Goal: Task Accomplishment & Management: Use online tool/utility

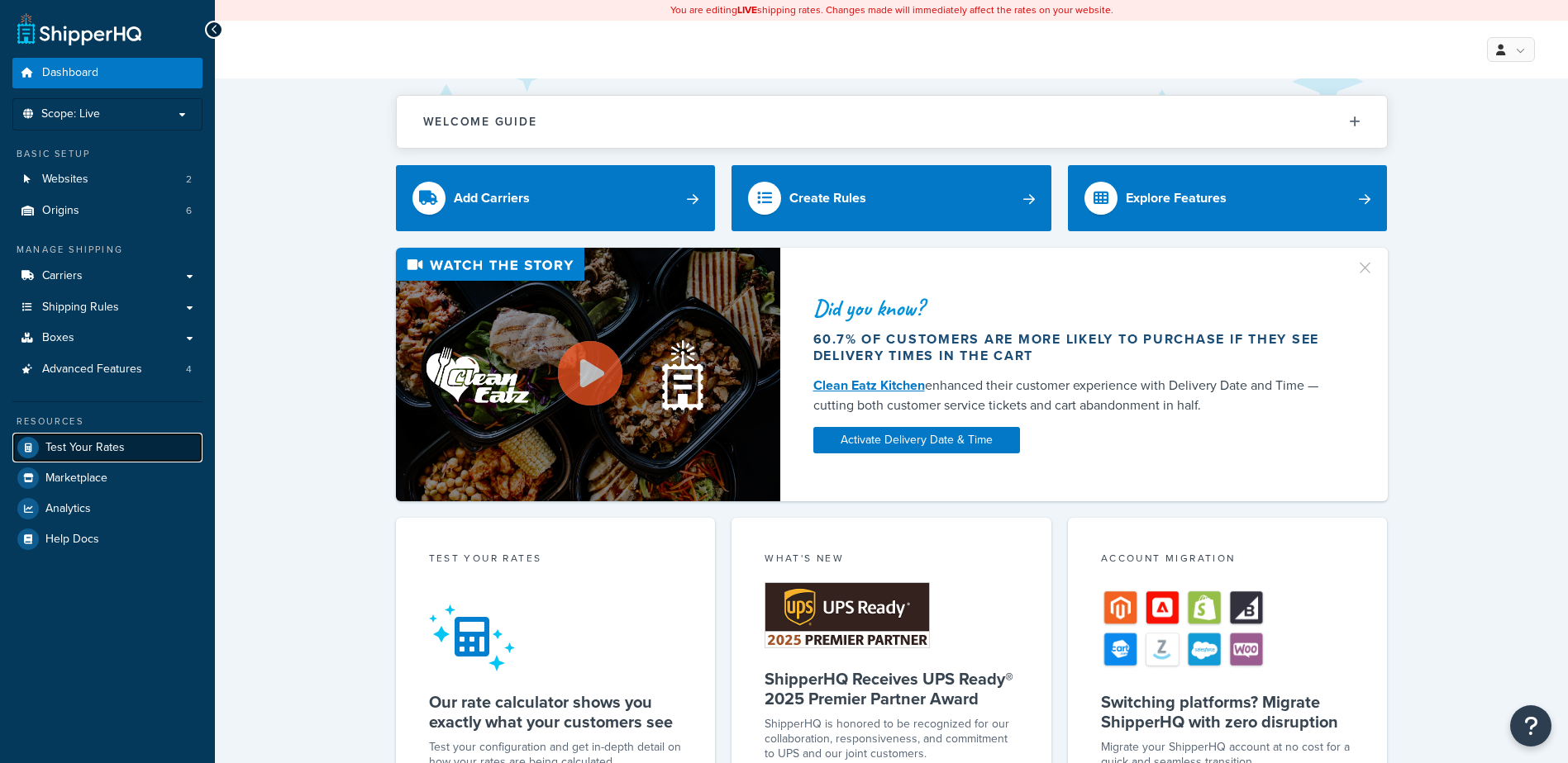
click at [95, 452] on span "Test Your Rates" at bounding box center [85, 448] width 80 height 14
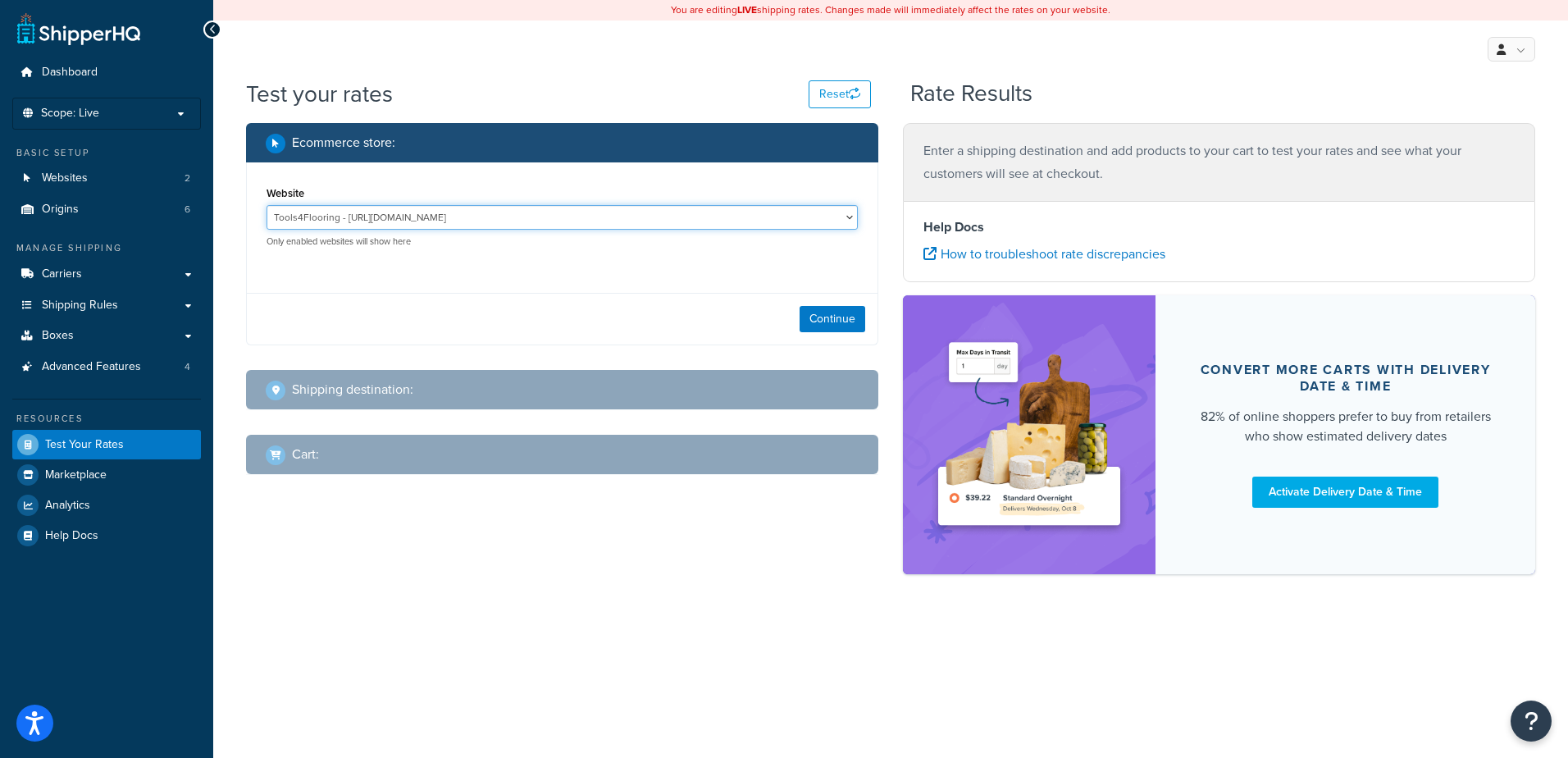
click at [701, 225] on select "Tools4Flooring - [URL][DOMAIN_NAME] Tools4Painting - [URL][DOMAIN_NAME]" at bounding box center [562, 218] width 591 height 24
select select "0c1529739547ae53229c3e74a347ff76"
click at [267, 206] on select "Tools4Flooring - [URL][DOMAIN_NAME] Tools4Painting - [URL][DOMAIN_NAME]" at bounding box center [562, 218] width 591 height 24
click at [843, 328] on button "Continue" at bounding box center [832, 319] width 66 height 26
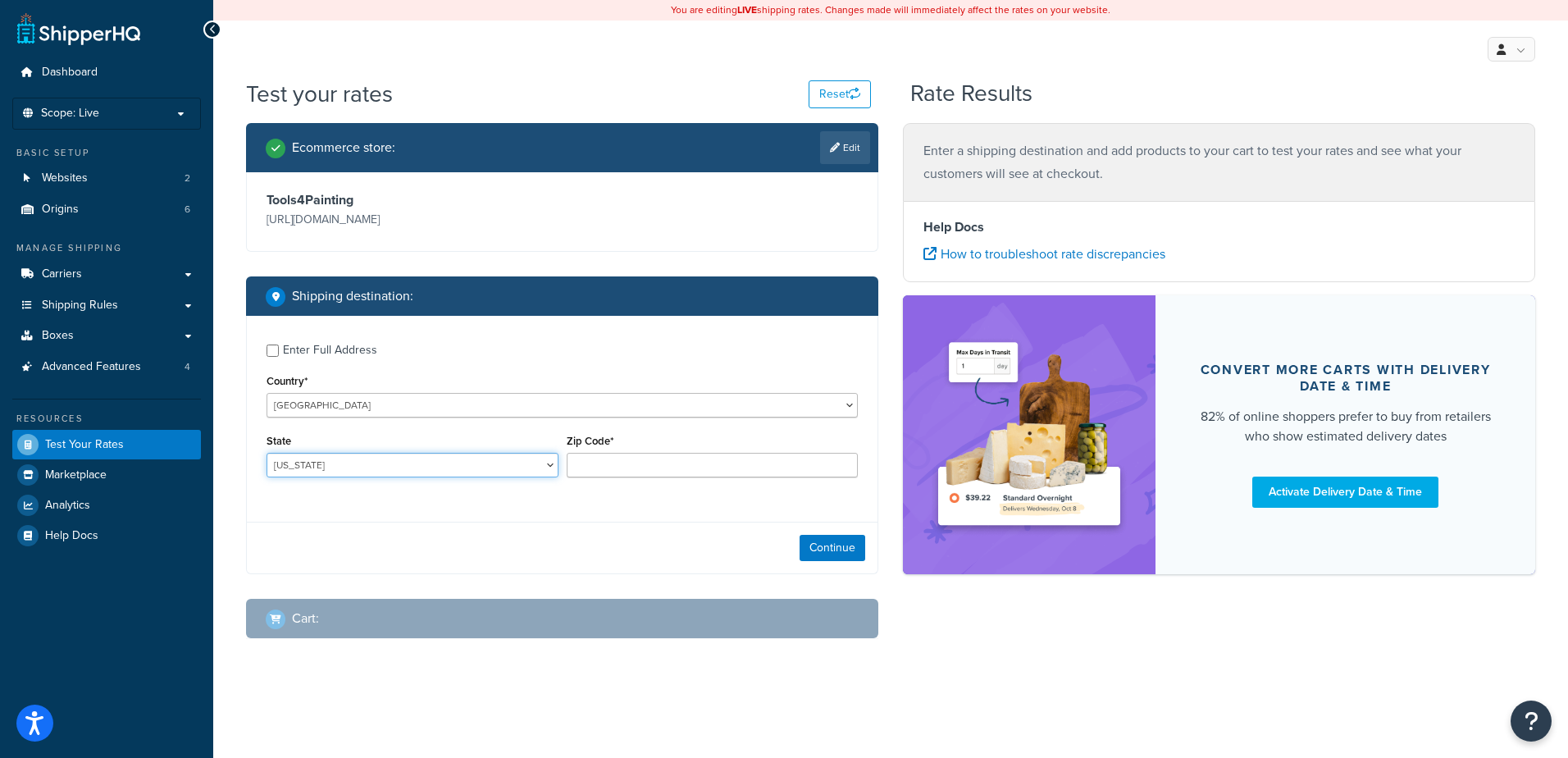
click at [485, 468] on select "[US_STATE] [US_STATE] [US_STATE] [US_STATE] [US_STATE] Armed Forces Americas Ar…" at bounding box center [413, 465] width 292 height 24
select select "SC"
click at [267, 453] on select "[US_STATE] [US_STATE] [US_STATE] [US_STATE] [US_STATE] Armed Forces Americas Ar…" at bounding box center [413, 465] width 292 height 24
click at [651, 471] on input "Zip Code*" at bounding box center [713, 465] width 292 height 24
type input "29681"
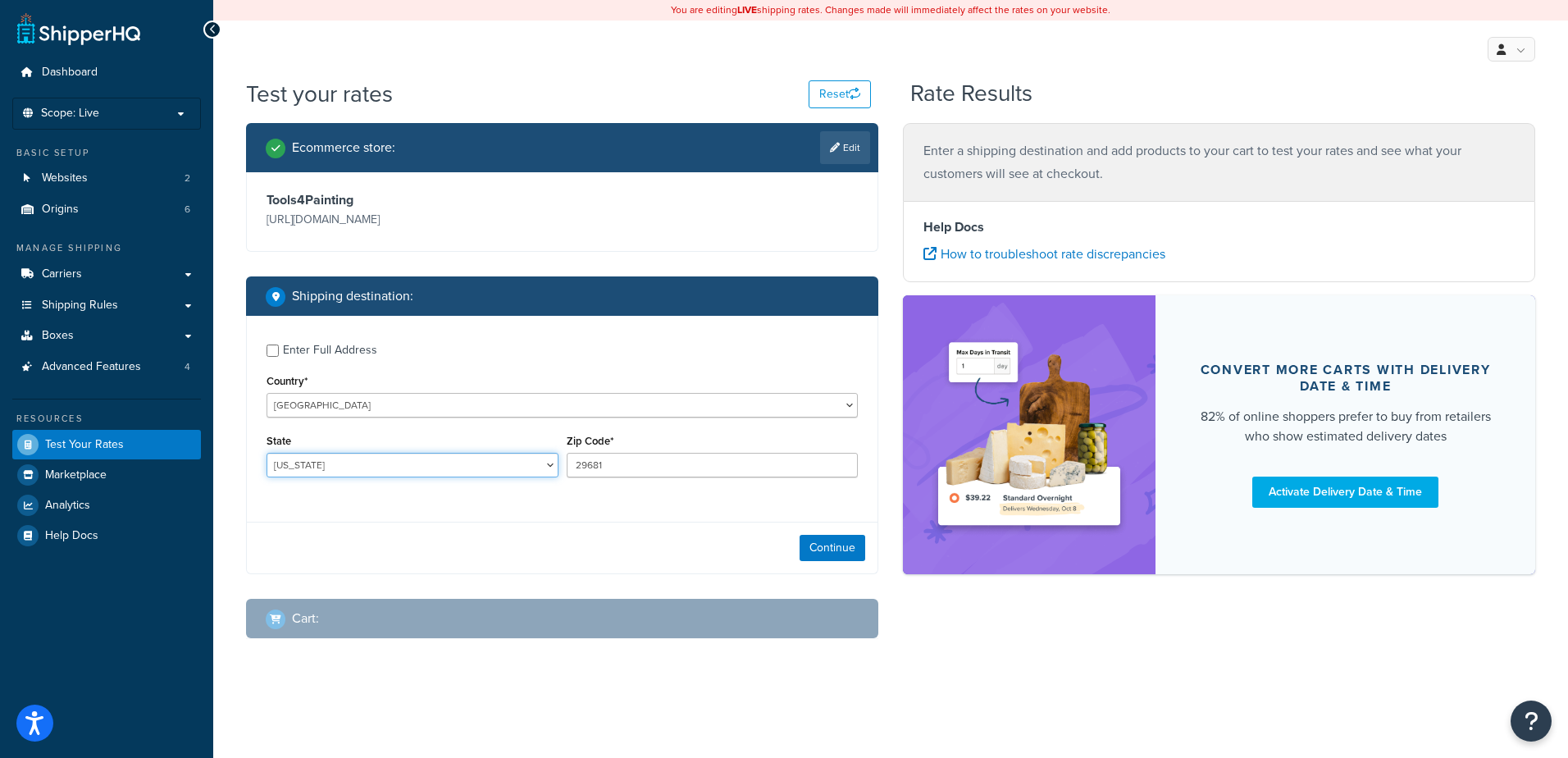
click at [535, 471] on select "[US_STATE] [US_STATE] [US_STATE] [US_STATE] [US_STATE] Armed Forces Americas Ar…" at bounding box center [413, 465] width 292 height 24
click at [821, 542] on button "Continue" at bounding box center [832, 548] width 66 height 26
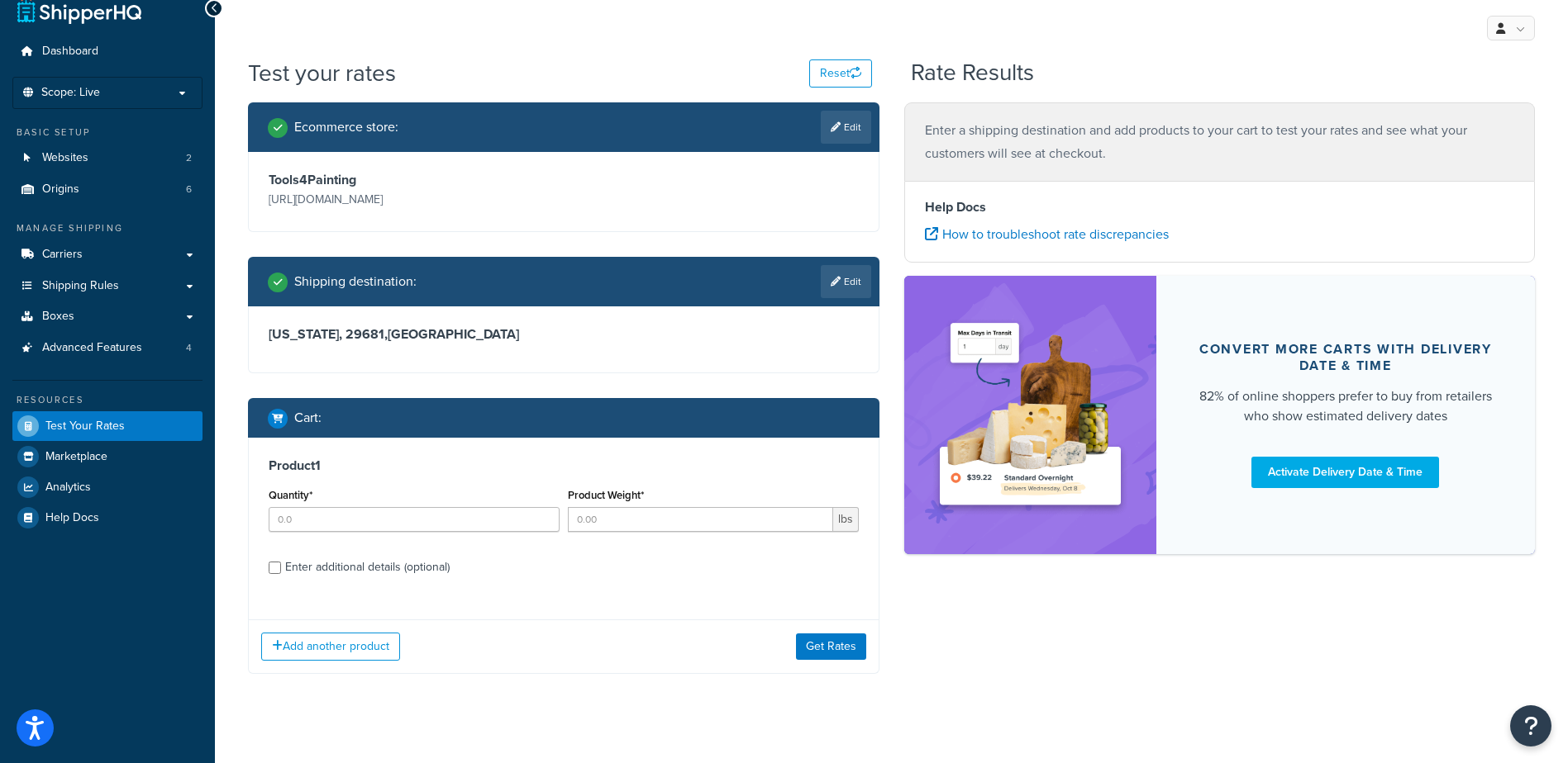
scroll to position [27, 0]
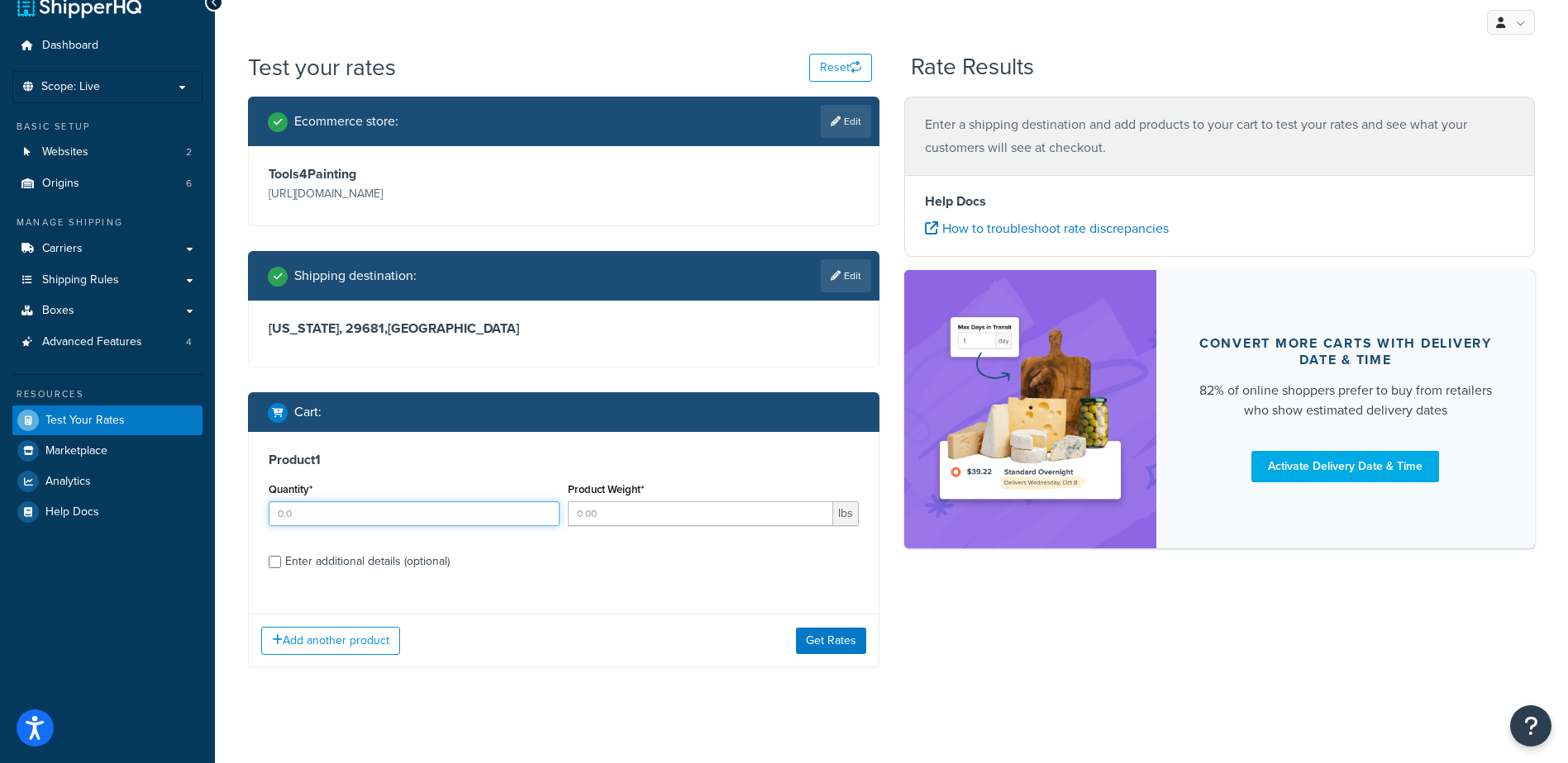
click at [438, 512] on input "Quantity*" at bounding box center [414, 514] width 291 height 24
type input "1"
click at [588, 511] on input "Product Weight*" at bounding box center [700, 514] width 265 height 24
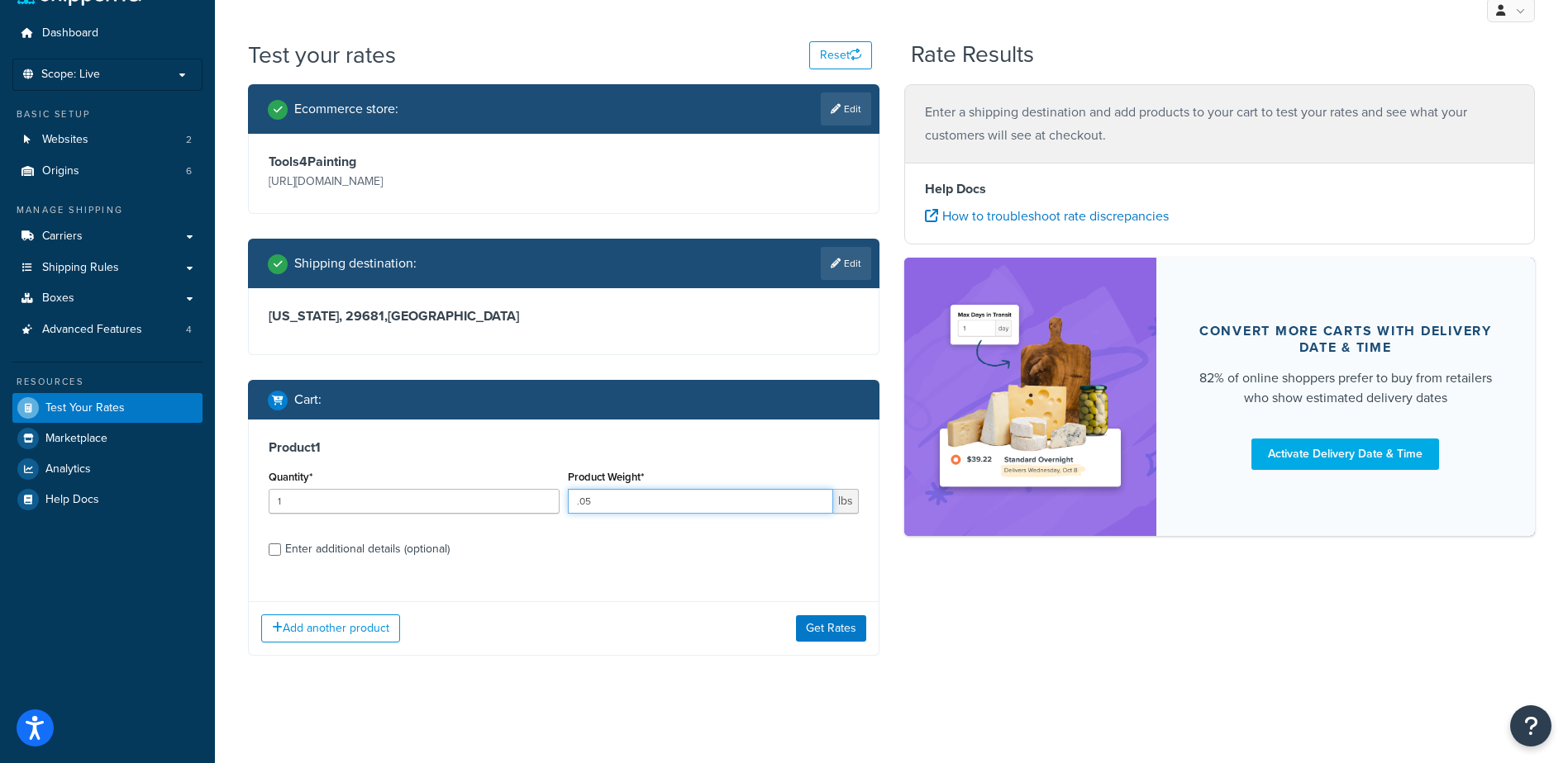
type input ".05"
click at [305, 551] on div "Enter additional details (optional)" at bounding box center [367, 549] width 165 height 23
click at [281, 551] on input "Enter additional details (optional)" at bounding box center [274, 549] width 12 height 12
checkbox input "true"
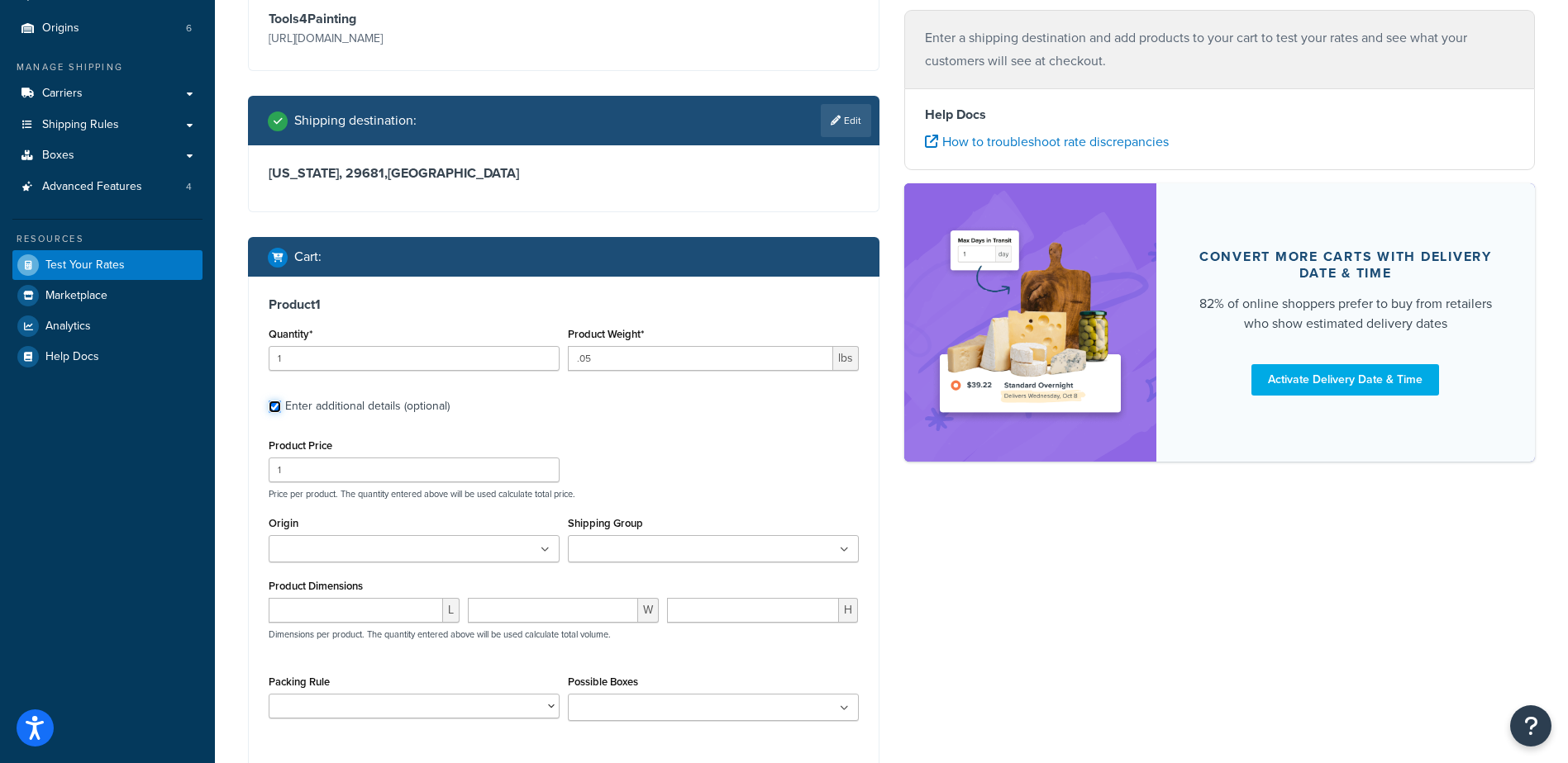
scroll to position [182, 0]
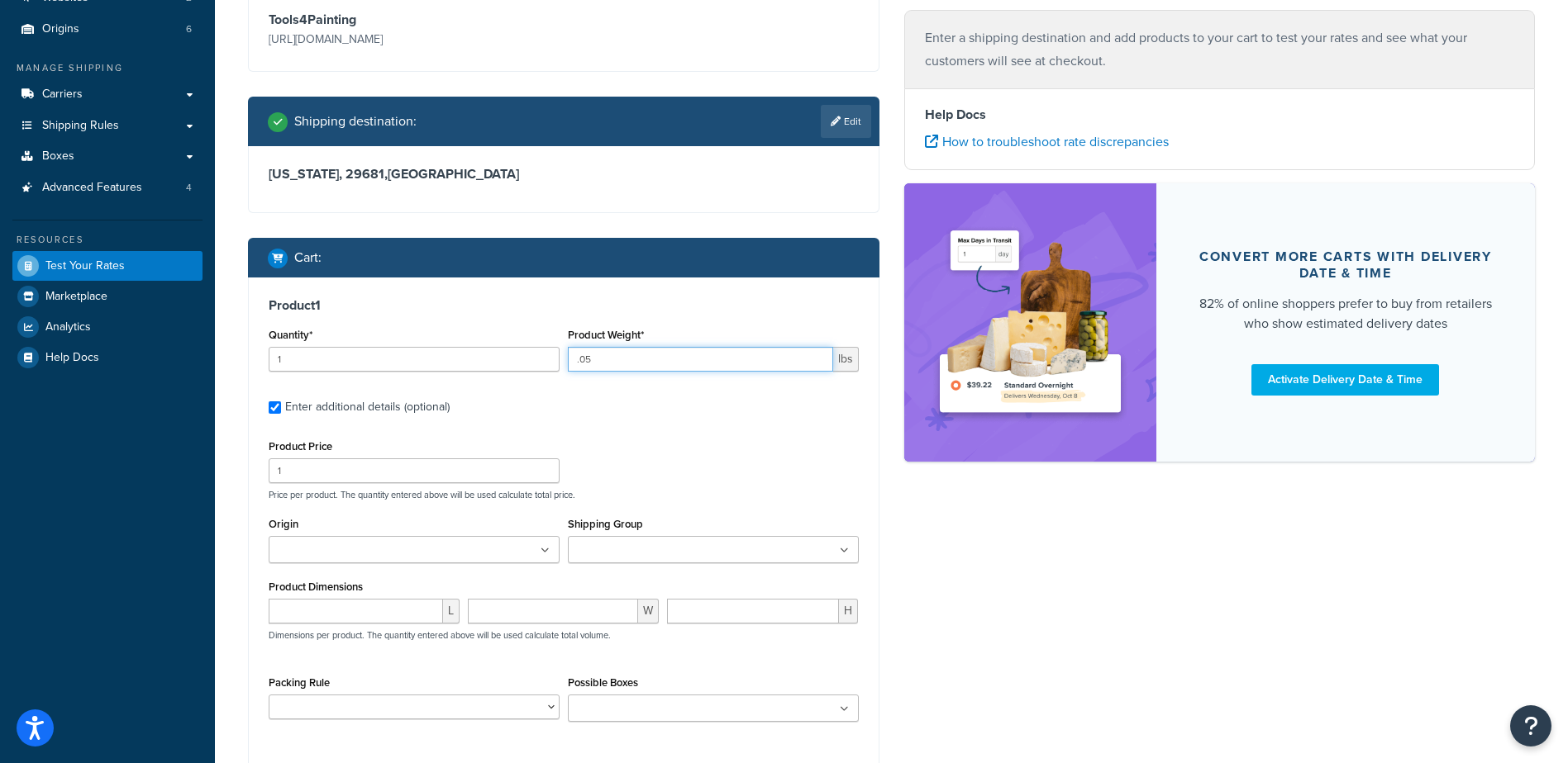
drag, startPoint x: 614, startPoint y: 359, endPoint x: 563, endPoint y: 353, distance: 51.4
click at [564, 353] on div "Product Weight* .05 lbs" at bounding box center [713, 354] width 299 height 60
type input "1.5"
click at [416, 608] on input "number" at bounding box center [356, 611] width 174 height 24
type input "14"
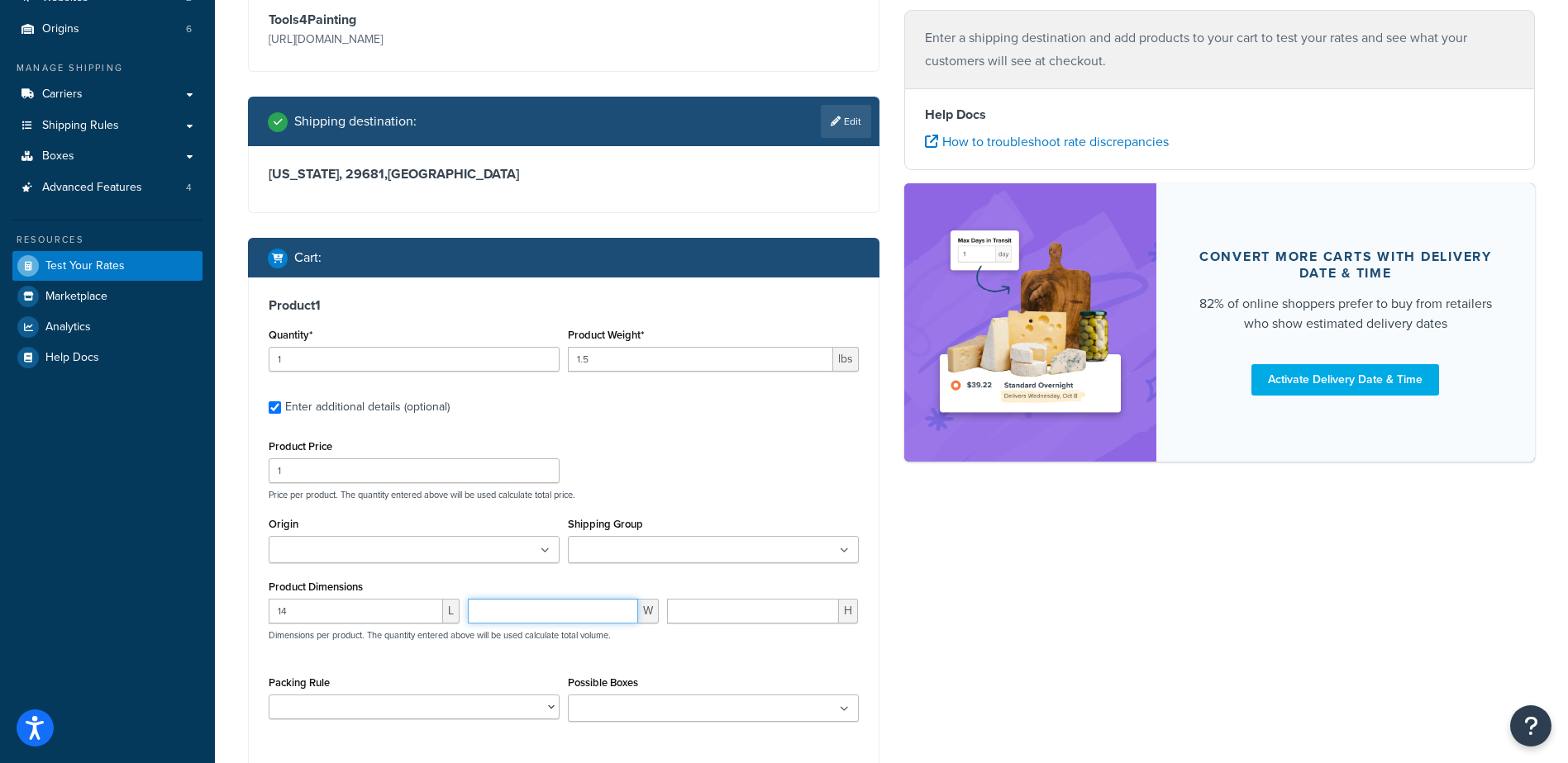
click at [524, 609] on input "number" at bounding box center [553, 611] width 170 height 24
type input "8"
click at [704, 617] on input "number" at bounding box center [753, 611] width 172 height 24
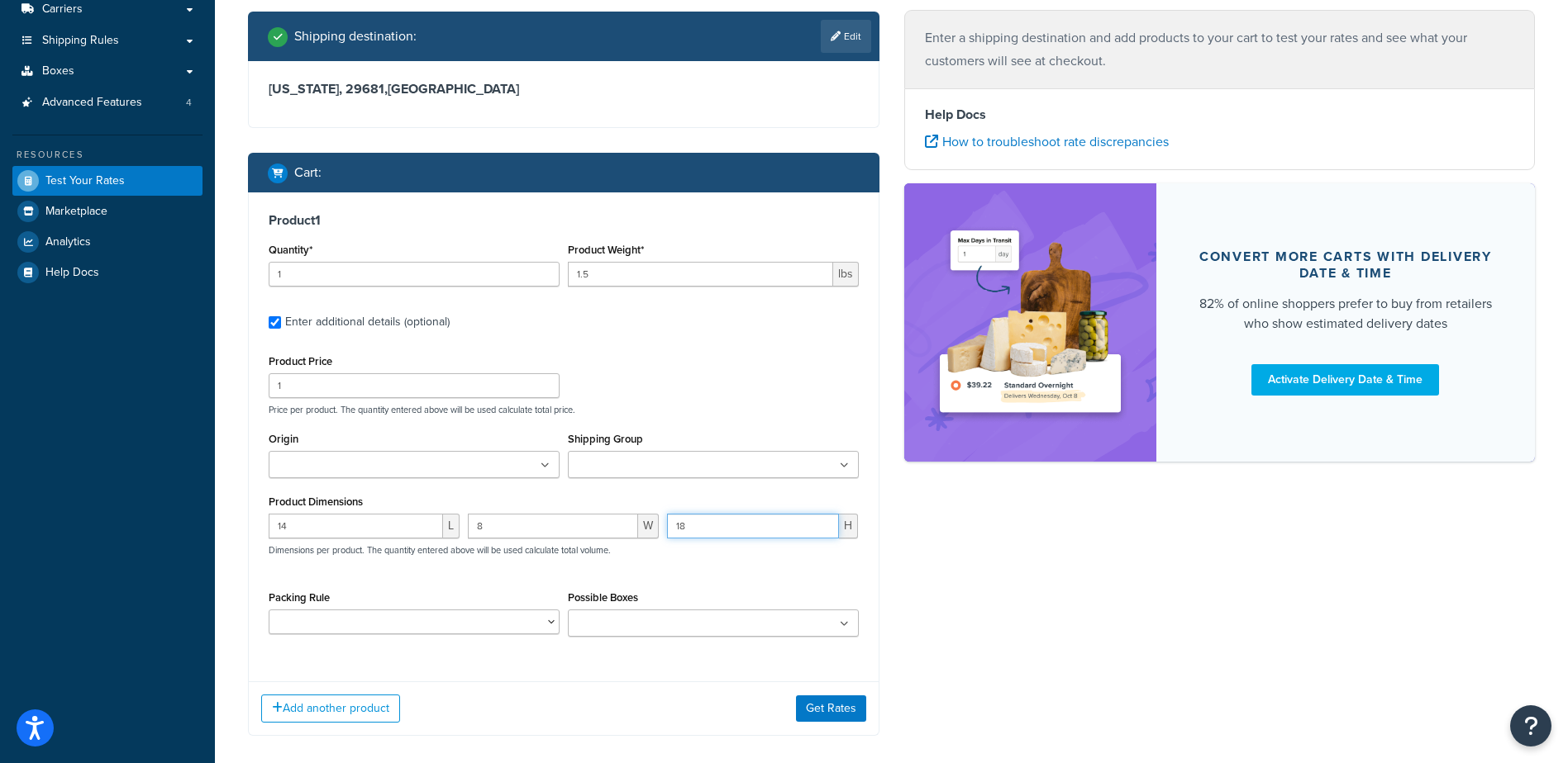
scroll to position [347, 0]
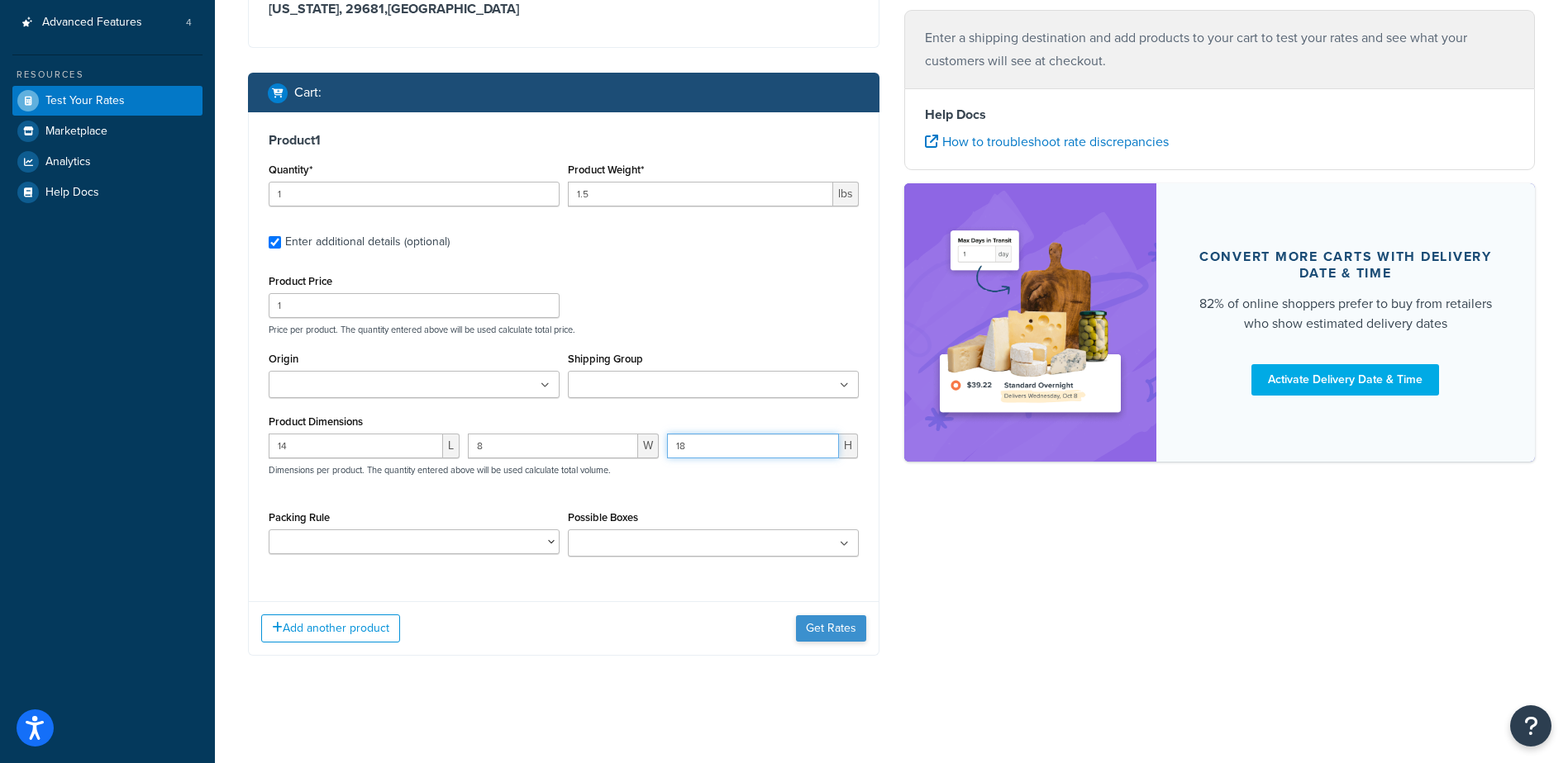
type input "18"
click at [839, 625] on button "Get Rates" at bounding box center [831, 628] width 70 height 26
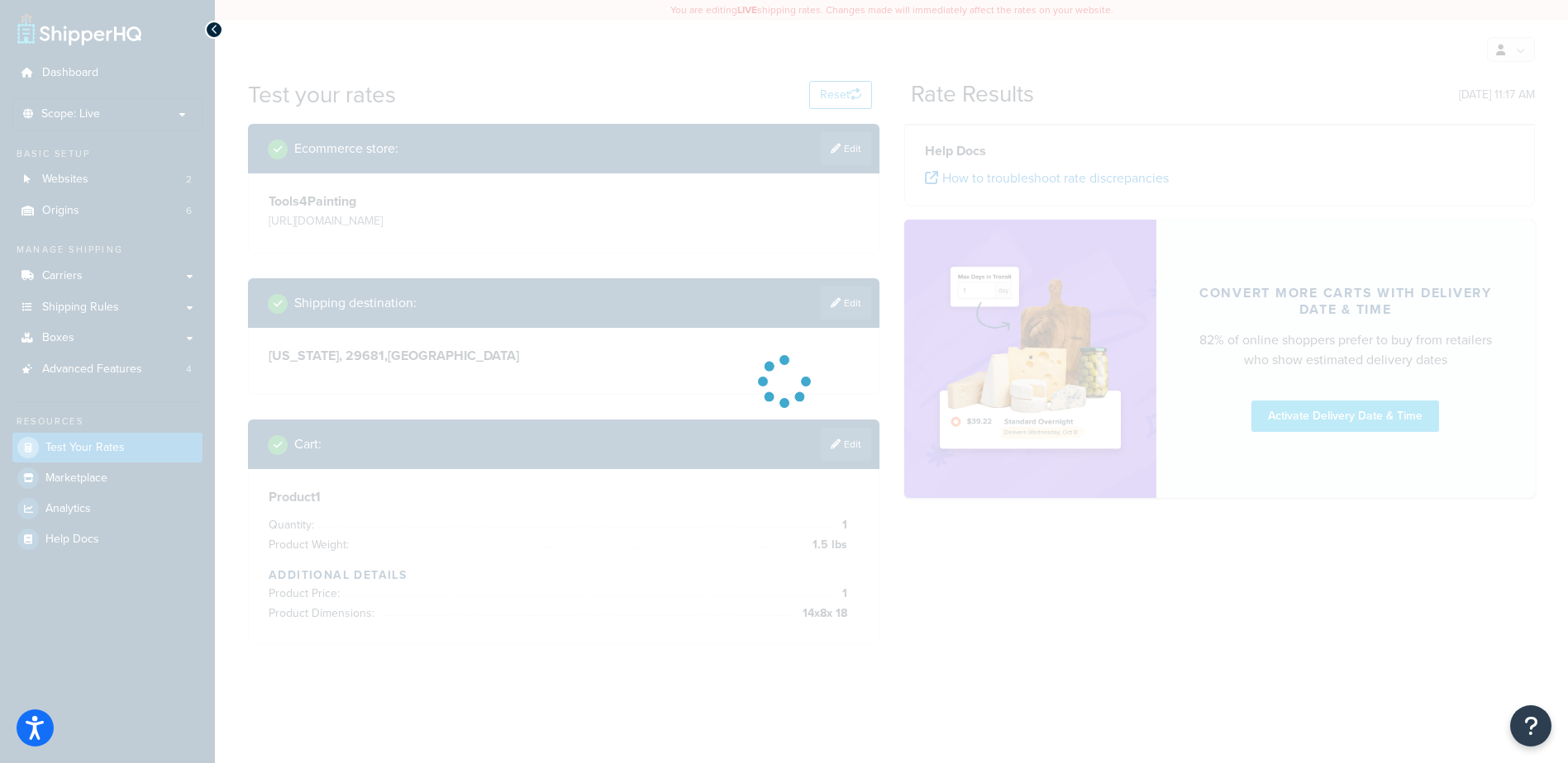
scroll to position [0, 0]
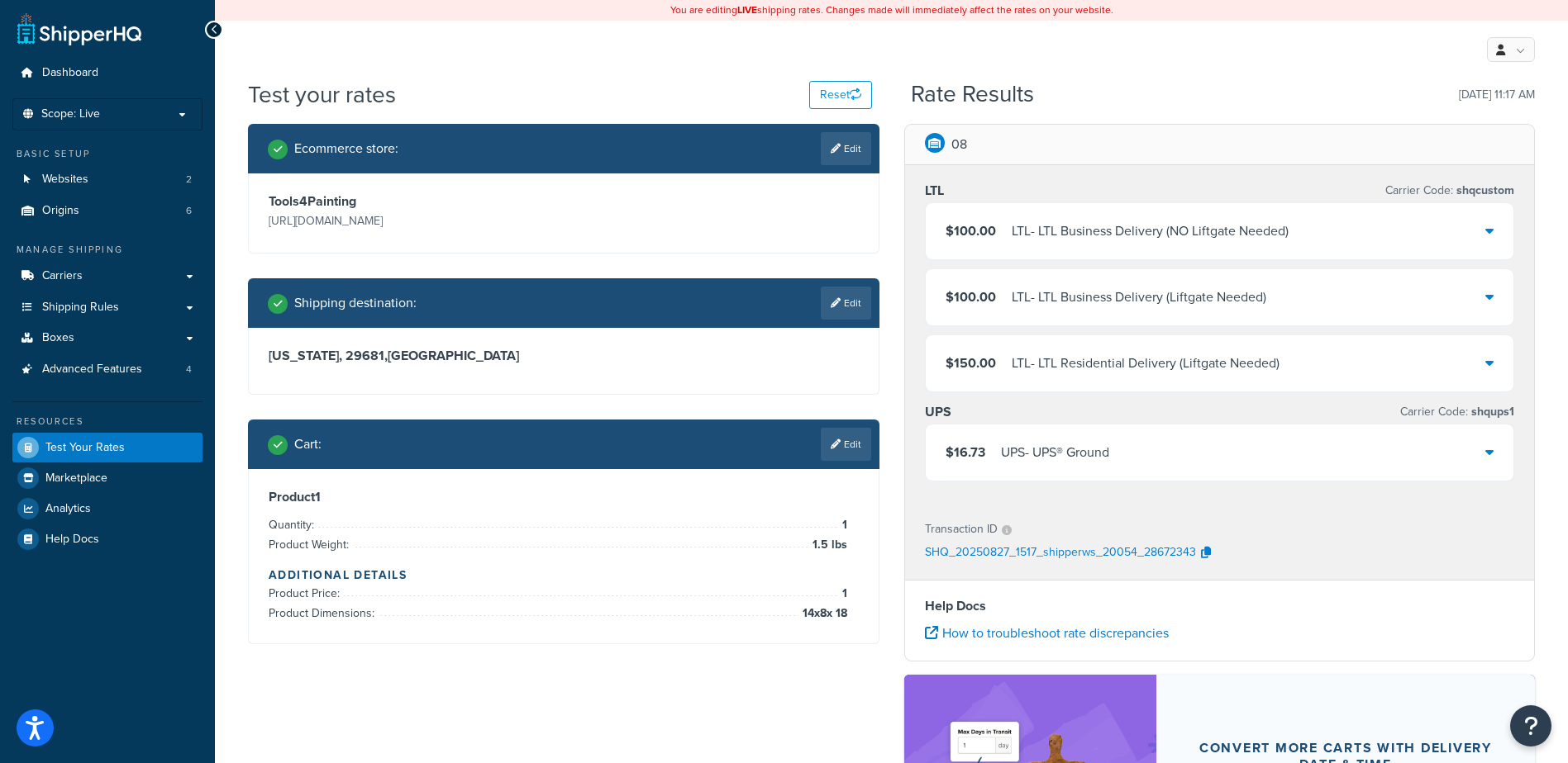
click at [1125, 458] on div "$16.73 UPS - UPS® Ground" at bounding box center [1220, 452] width 588 height 56
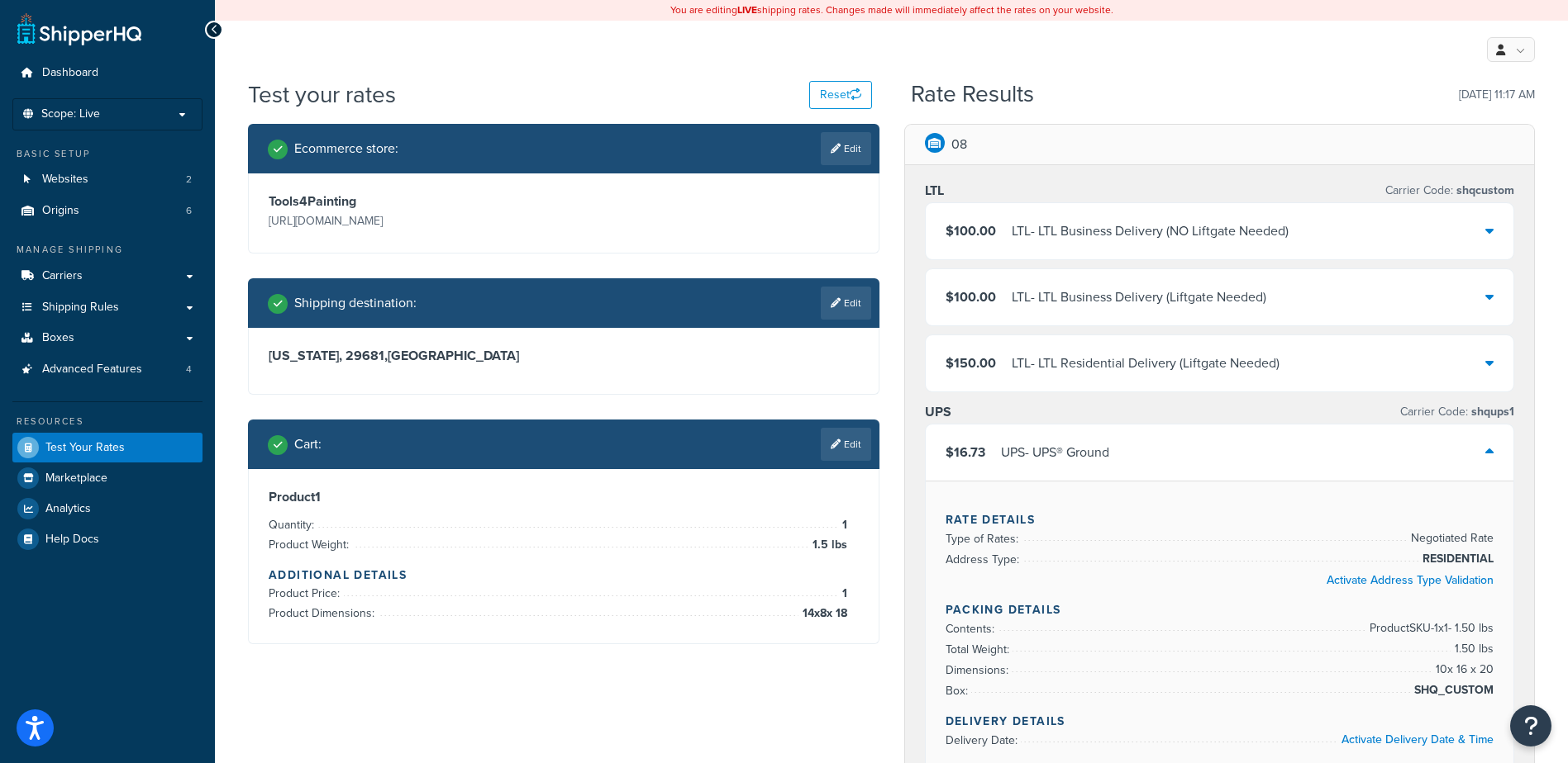
click at [1125, 458] on div "$16.73 UPS - UPS® Ground" at bounding box center [1220, 452] width 588 height 56
